Goal: Find specific page/section

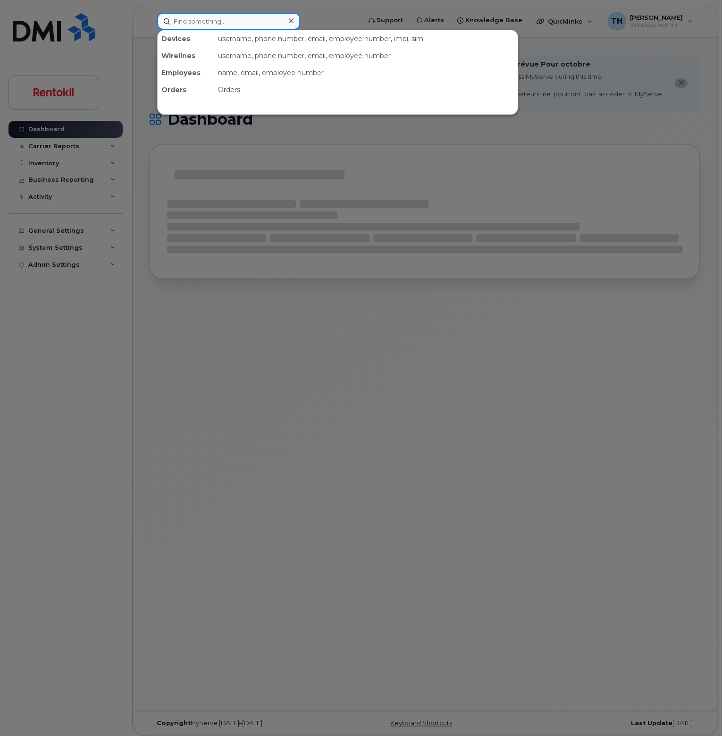
click at [207, 25] on input at bounding box center [228, 21] width 143 height 17
paste input "(414) 397-0468"
click at [250, 22] on input "(414) 397-0468" at bounding box center [228, 21] width 143 height 17
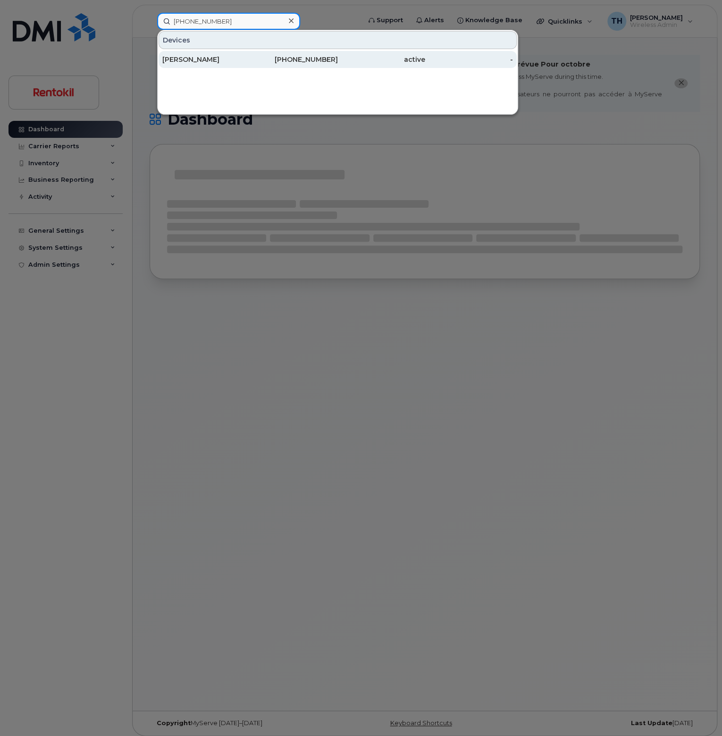
type input "(414) 397-0468"
click at [236, 62] on div "NICK SCHANZ" at bounding box center [206, 59] width 88 height 9
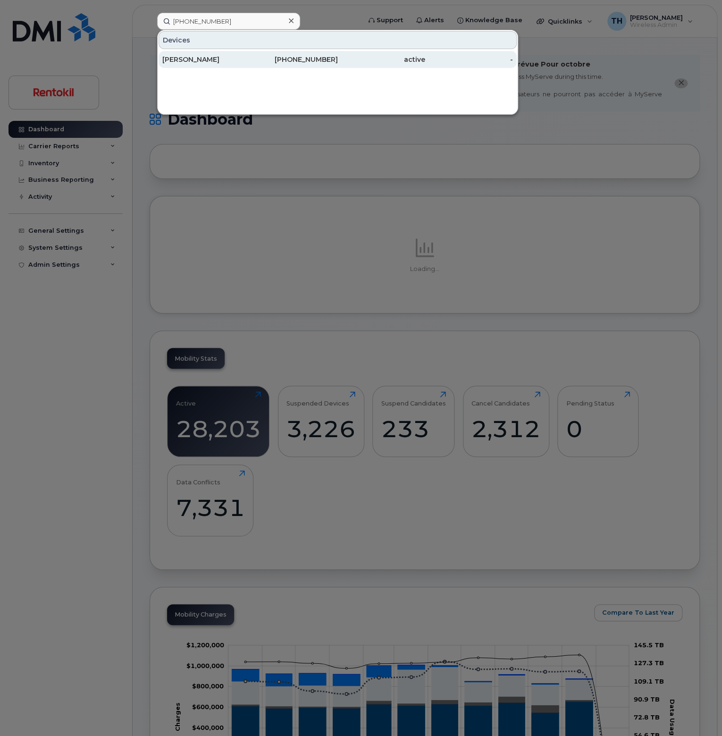
click at [236, 62] on div "NICK SCHANZ" at bounding box center [206, 59] width 88 height 9
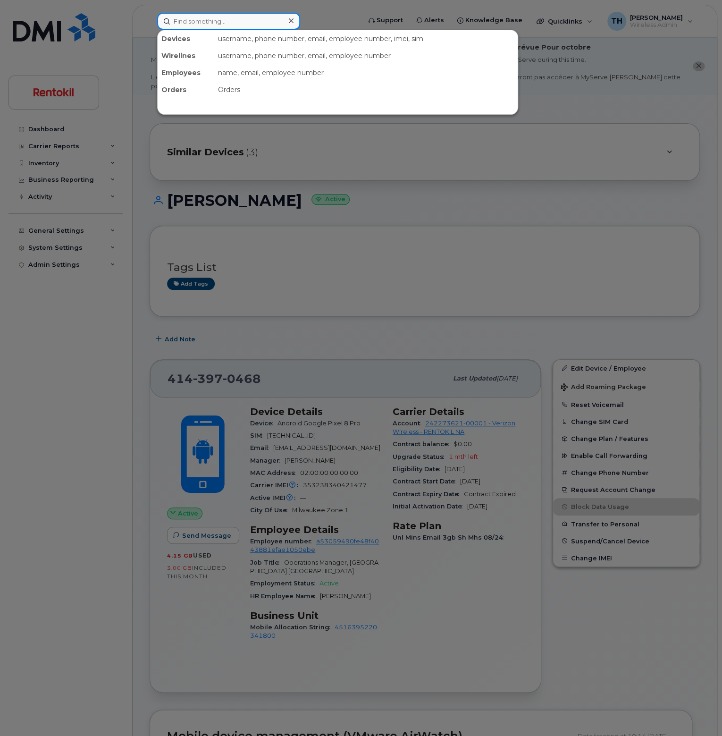
click at [204, 28] on input at bounding box center [228, 21] width 143 height 17
paste input "262) 225-7248"
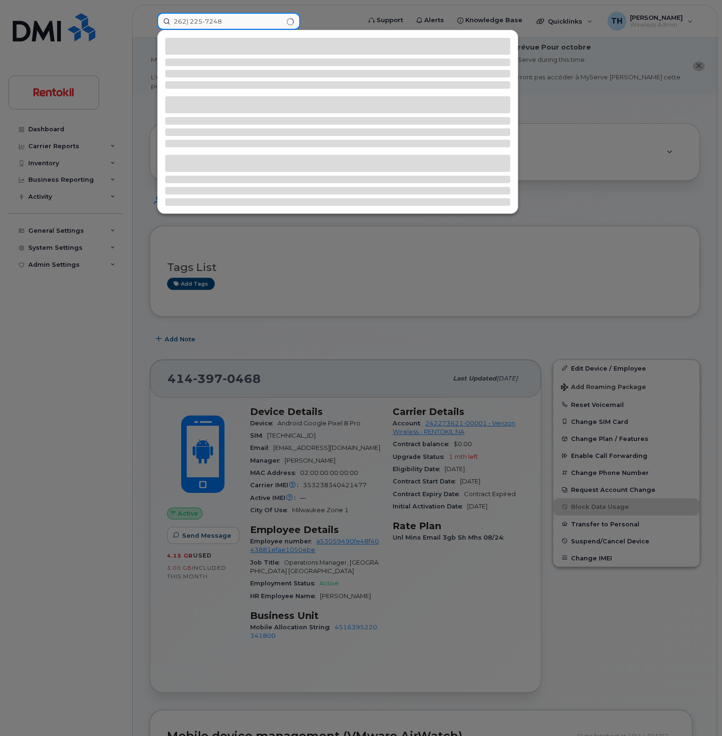
click at [238, 28] on input "262) 225-7248" at bounding box center [228, 21] width 143 height 17
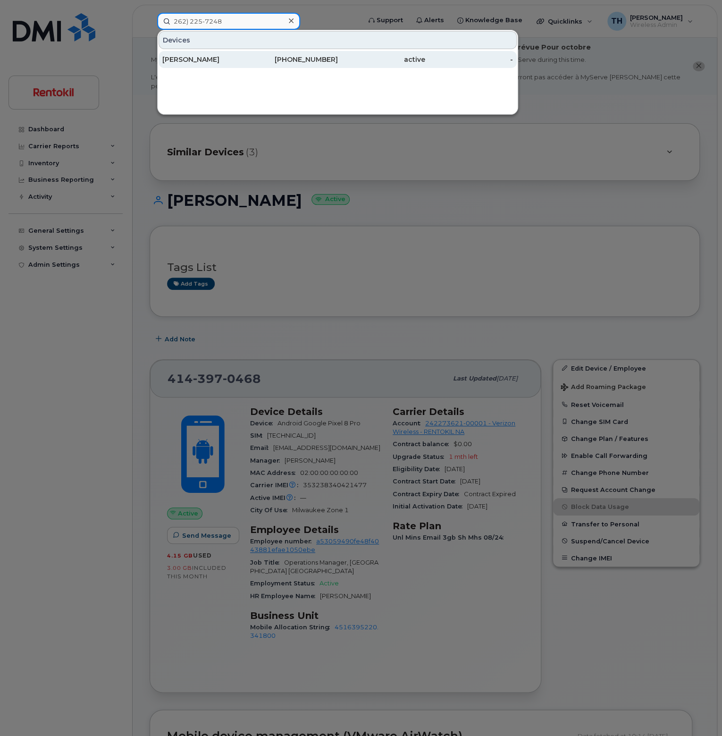
type input "262) 225-7248"
click at [219, 56] on div "[PERSON_NAME]" at bounding box center [206, 59] width 88 height 9
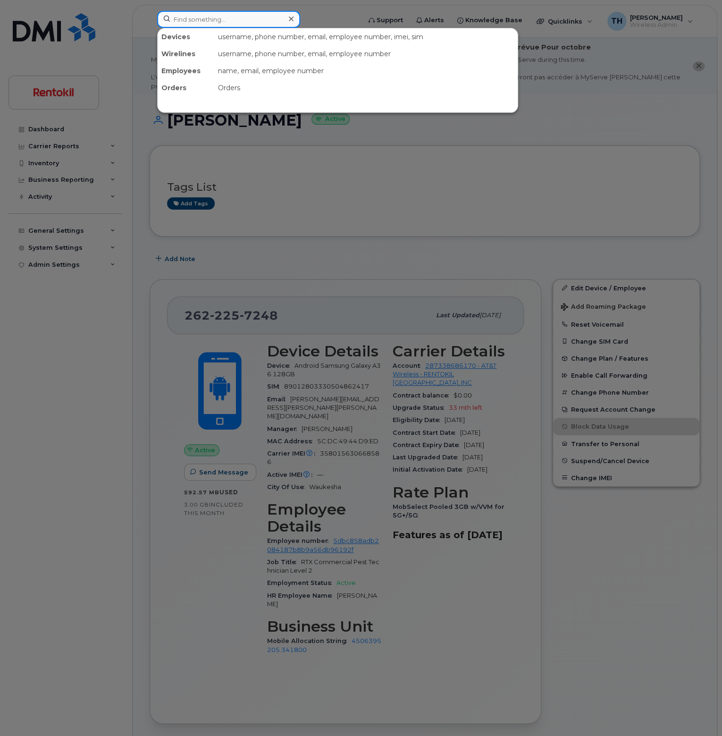
click at [230, 18] on input at bounding box center [228, 19] width 143 height 17
paste input "262) 307-6332"
click at [248, 22] on input "262) 307-6332" at bounding box center [228, 19] width 143 height 17
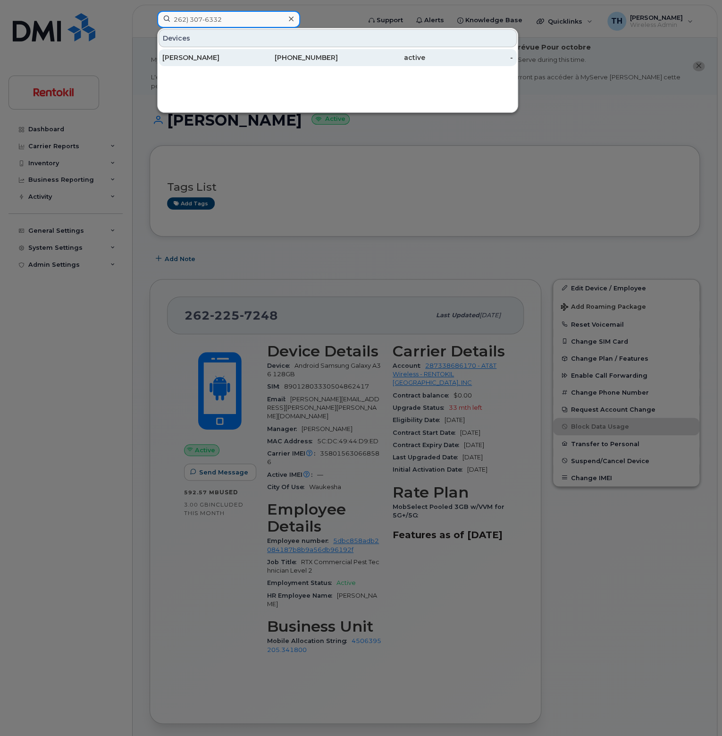
type input "262) 307-6332"
click at [243, 57] on div "[PERSON_NAME]" at bounding box center [206, 57] width 88 height 9
